Goal: Task Accomplishment & Management: Use online tool/utility

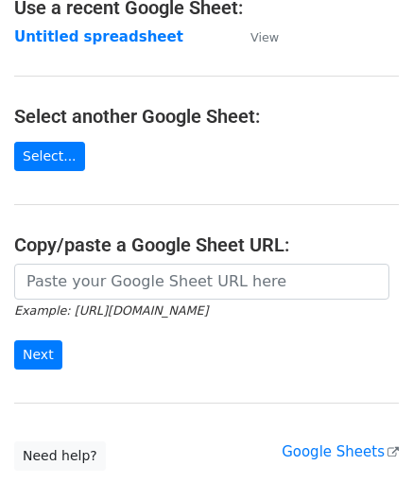
scroll to position [189, 0]
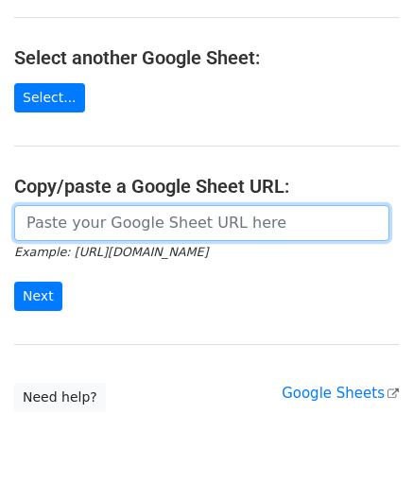
click at [82, 223] on input "url" at bounding box center [201, 223] width 375 height 36
paste input "https://docs.google.com/spreadsheets/d/1vbOoCaUBUKJ04inVy4wKy8UlMtJ5BzeNUbyxaOO…"
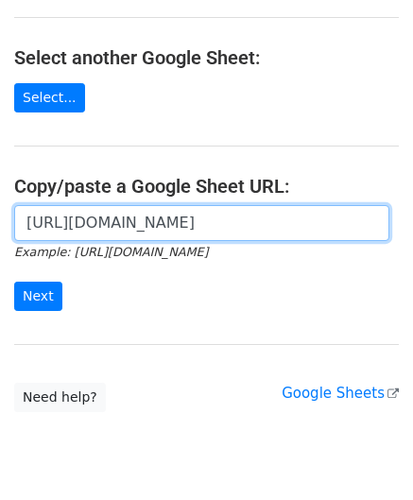
scroll to position [0, 420]
type input "https://docs.google.com/spreadsheets/d/1vbOoCaUBUKJ04inVy4wKy8UlMtJ5BzeNUbyxaOO…"
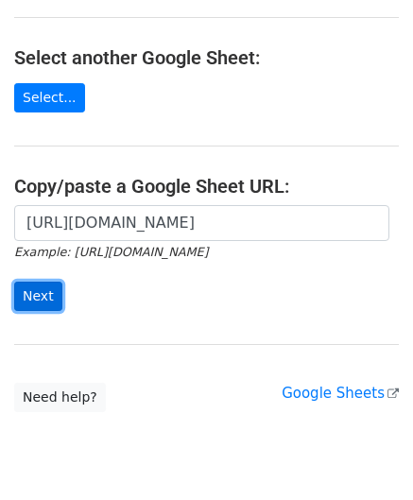
scroll to position [0, 0]
click at [27, 290] on input "Next" at bounding box center [38, 295] width 48 height 29
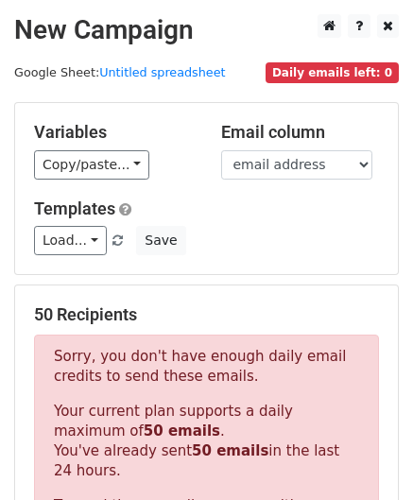
scroll to position [637, 0]
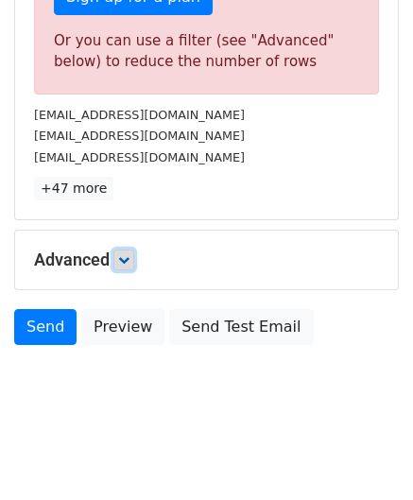
click at [134, 257] on link at bounding box center [123, 259] width 21 height 21
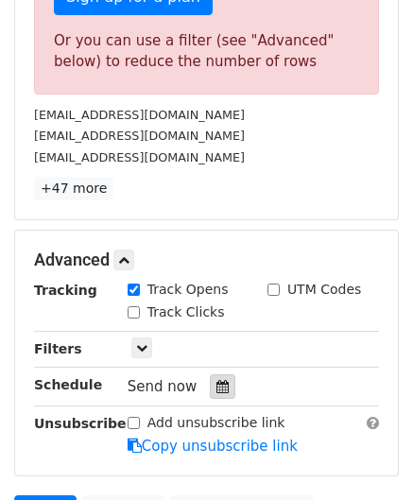
click at [219, 377] on div at bounding box center [222, 386] width 25 height 25
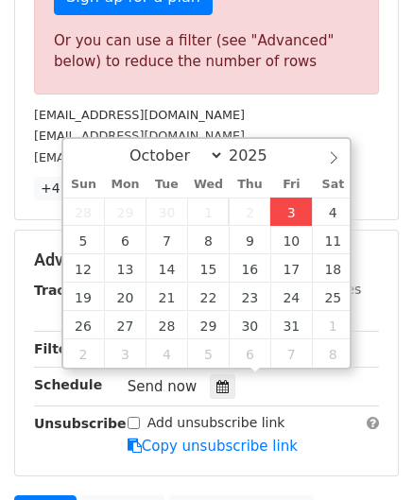
type input "[DATE] 12:00"
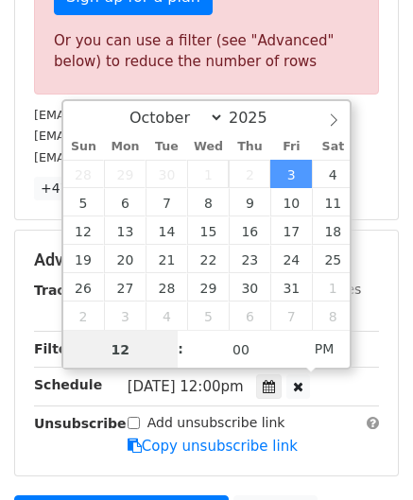
paste input "0"
type input "10"
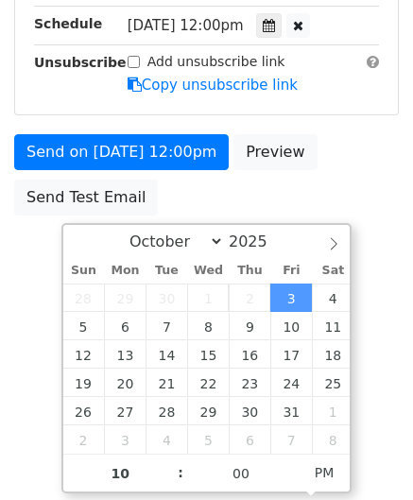
type input "[DATE] 22:00"
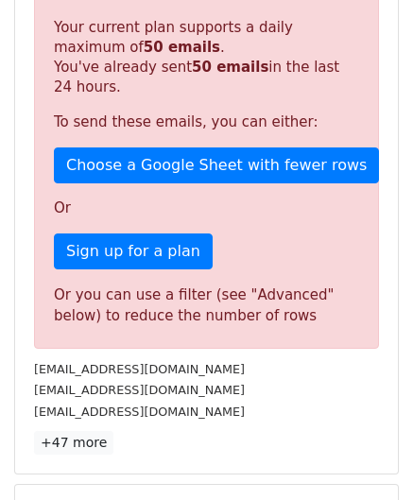
scroll to position [866, 0]
